Goal: Task Accomplishment & Management: Complete application form

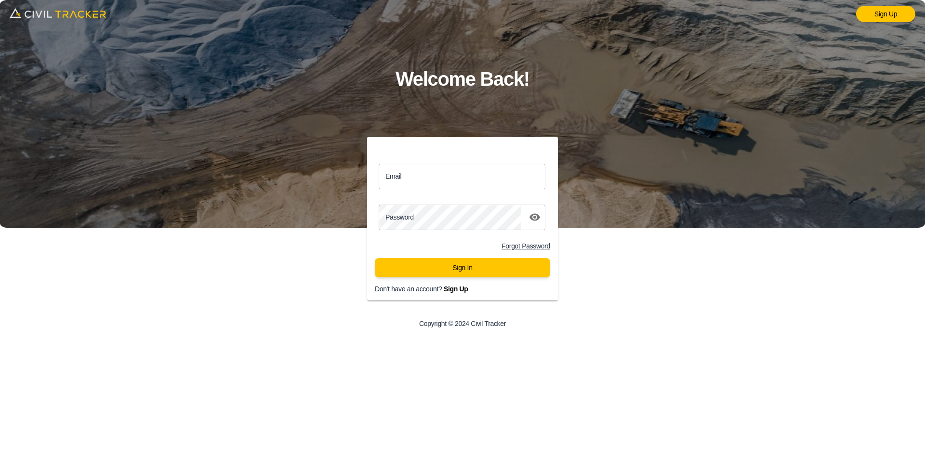
click at [881, 18] on link "Sign Up" at bounding box center [886, 14] width 59 height 16
click at [445, 181] on input "Email" at bounding box center [462, 177] width 167 height 26
type input "llbv@envisiongeo.ca"
click button "Sign In" at bounding box center [462, 267] width 175 height 19
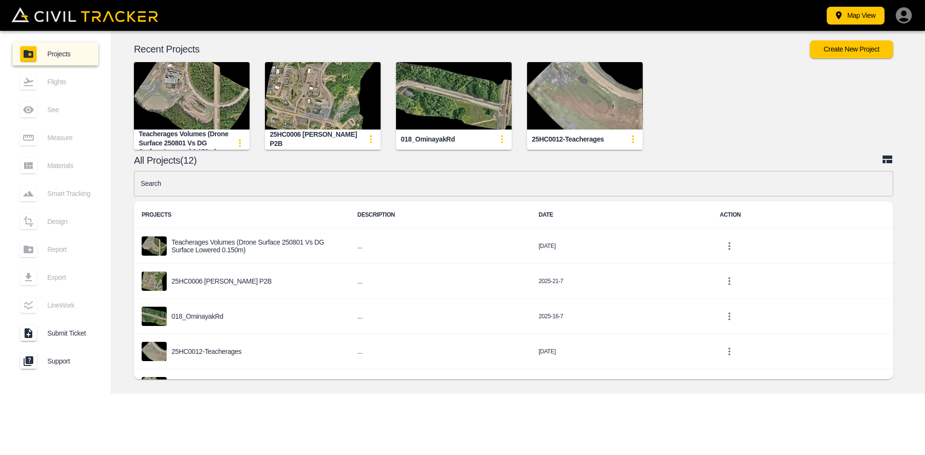
click at [332, 113] on img "button" at bounding box center [323, 95] width 116 height 67
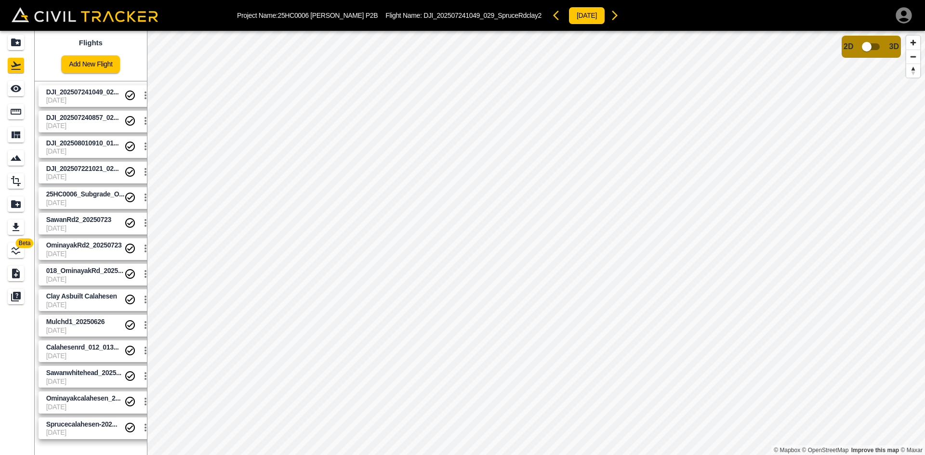
click at [99, 65] on link "Add New Flight" at bounding box center [90, 64] width 59 height 18
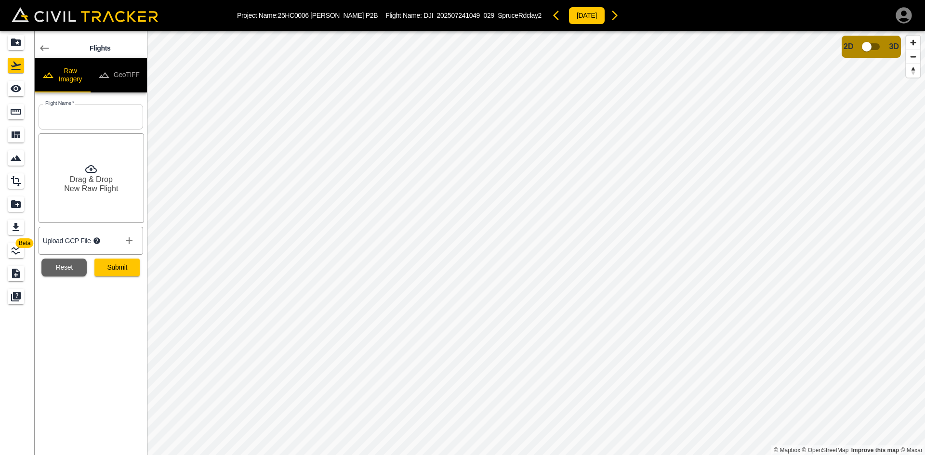
click at [118, 78] on button "GeoTIFF" at bounding box center [119, 75] width 56 height 35
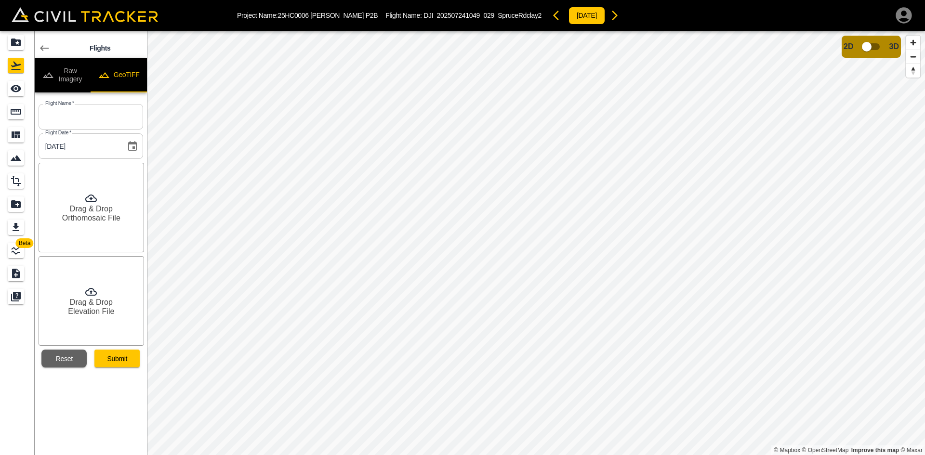
click at [106, 113] on input "text" at bounding box center [91, 117] width 105 height 26
paste input "25HC0006_FG_Ominayak_250810_7+640-8+300"
type input "25HC0006_FG_Ominayak_250810_7+640-8+300"
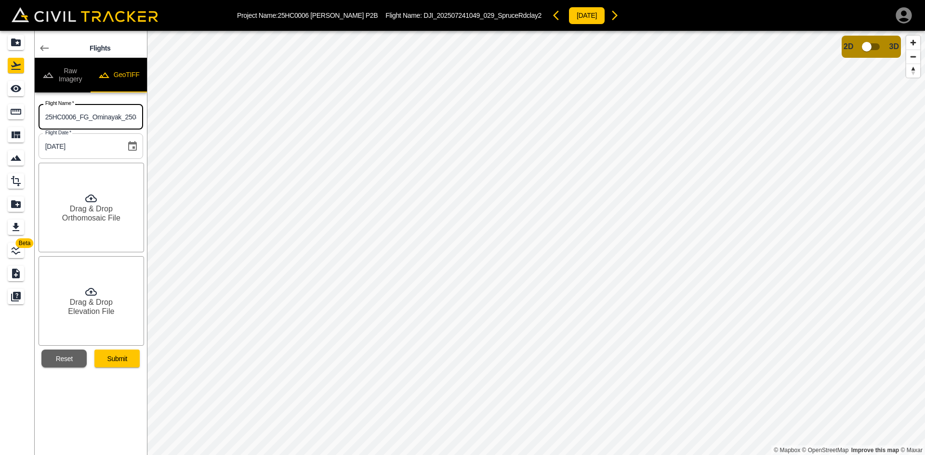
click at [78, 214] on h6 "Orthomosaic File" at bounding box center [91, 218] width 58 height 9
click at [90, 306] on h6 "Drag & Drop" at bounding box center [91, 302] width 43 height 9
click at [112, 358] on button "Submit" at bounding box center [116, 359] width 45 height 18
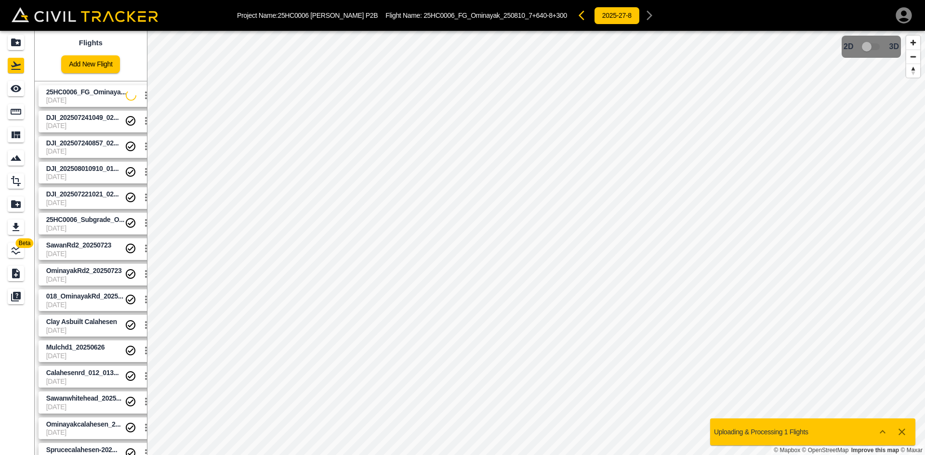
click at [86, 71] on link "Add New Flight" at bounding box center [90, 64] width 59 height 18
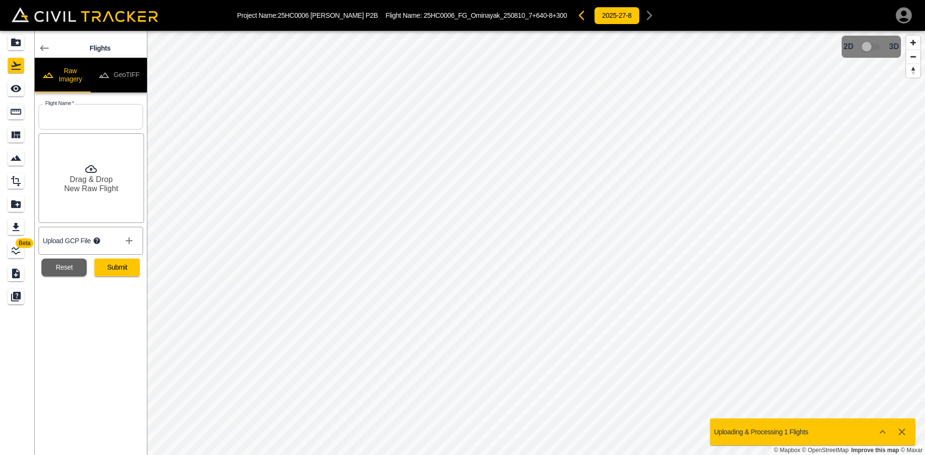
click at [131, 77] on button "GeoTIFF" at bounding box center [119, 75] width 56 height 35
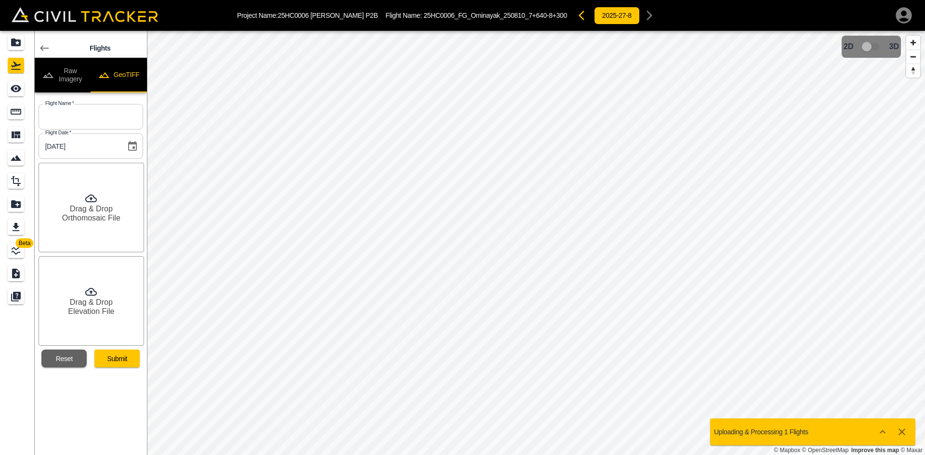
click at [131, 77] on button "GeoTIFF" at bounding box center [119, 75] width 56 height 35
click at [102, 115] on input "text" at bounding box center [91, 117] width 105 height 26
paste input "25HC0006_FG_Spruce_250808_4+020-4+605"
type input "25HC0006_FG_Spruce_250808_4+020-4+605"
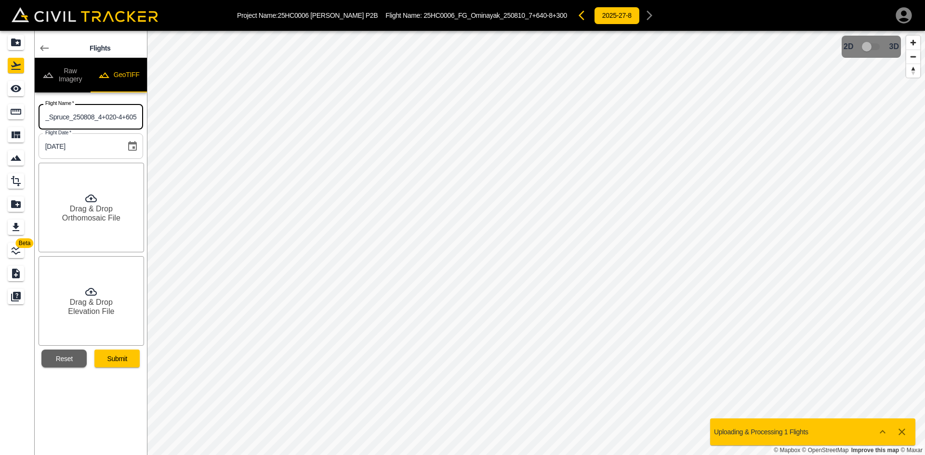
scroll to position [0, 0]
click at [95, 218] on h6 "Orthomosaic File" at bounding box center [91, 218] width 58 height 9
click at [80, 301] on h6 "Drag & Drop" at bounding box center [91, 302] width 43 height 9
click at [105, 360] on button "Submit" at bounding box center [116, 359] width 45 height 18
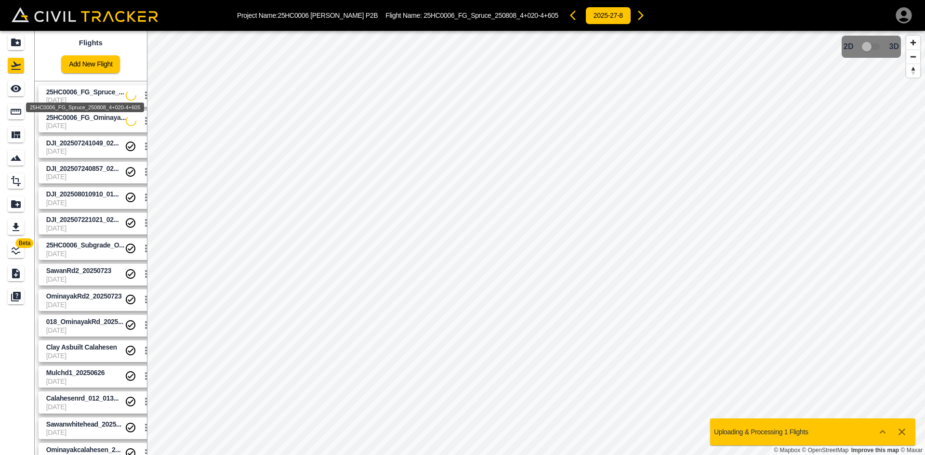
click at [89, 95] on span "25HC0006_FG_Spruce_..." at bounding box center [85, 92] width 78 height 8
drag, startPoint x: 15, startPoint y: 86, endPoint x: 24, endPoint y: 85, distance: 8.7
click at [15, 86] on icon "See" at bounding box center [16, 88] width 11 height 7
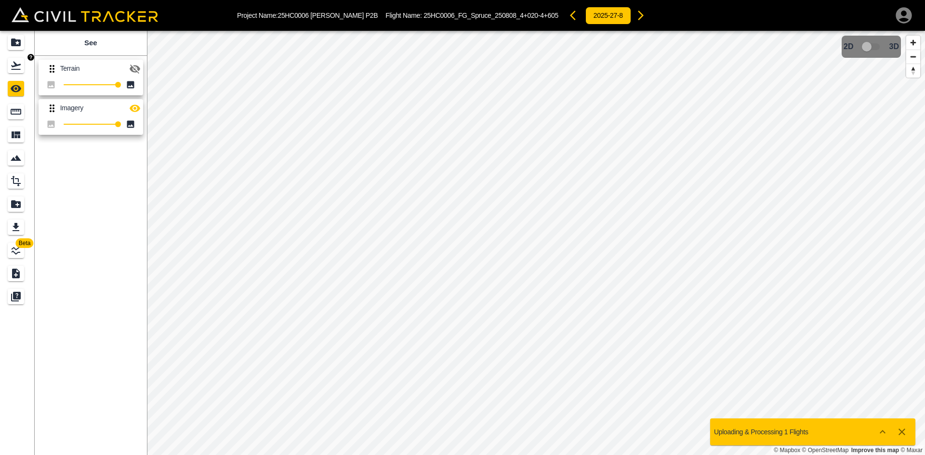
click at [19, 68] on icon "Flights" at bounding box center [16, 66] width 12 height 12
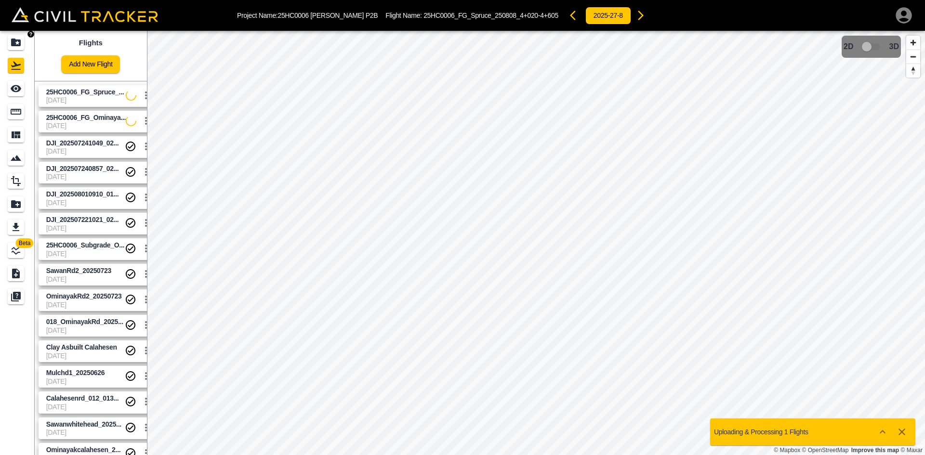
click at [14, 43] on icon "Projects" at bounding box center [16, 43] width 10 height 8
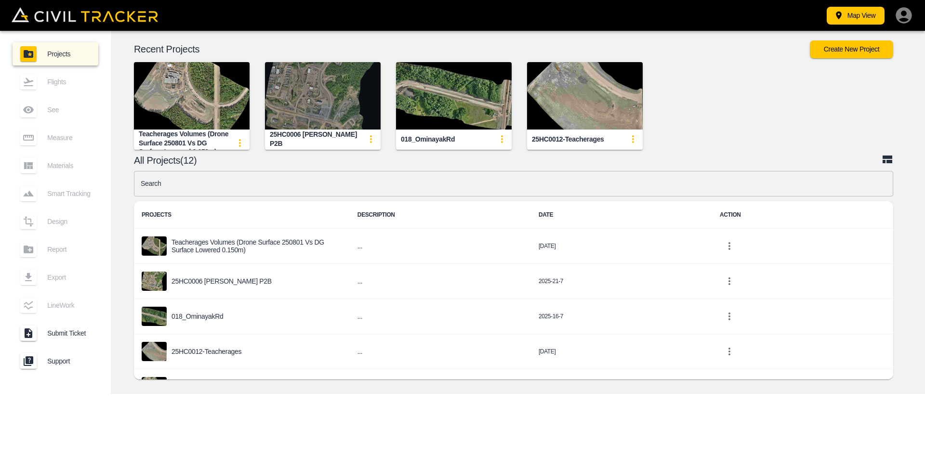
click at [318, 89] on img "button" at bounding box center [323, 95] width 116 height 67
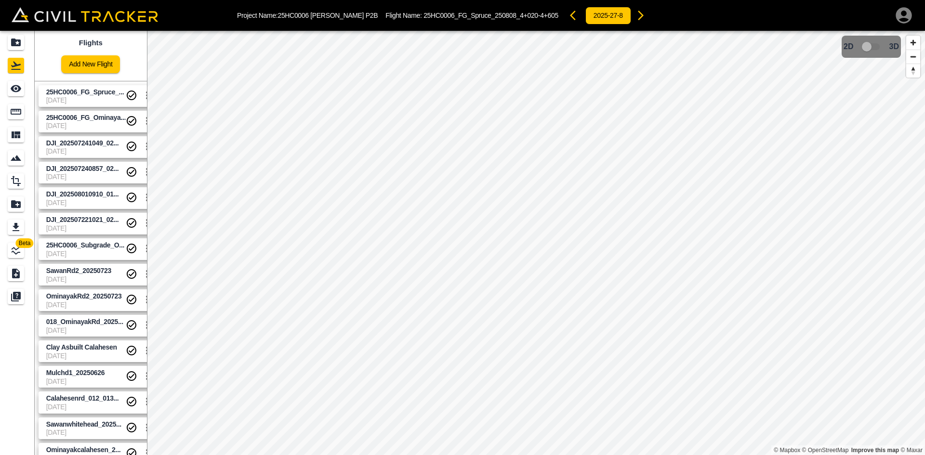
click at [93, 65] on link "Add New Flight" at bounding box center [90, 64] width 59 height 18
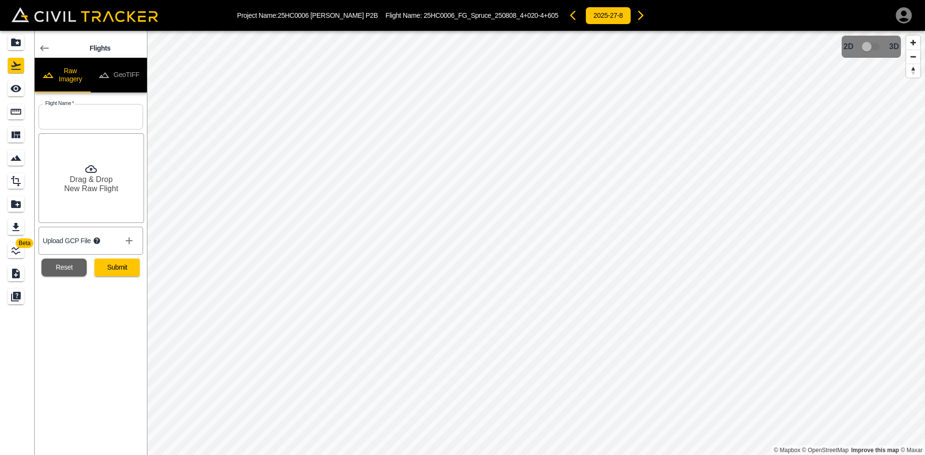
click at [134, 62] on button "GeoTIFF" at bounding box center [119, 75] width 56 height 35
